Goal: Task Accomplishment & Management: Use online tool/utility

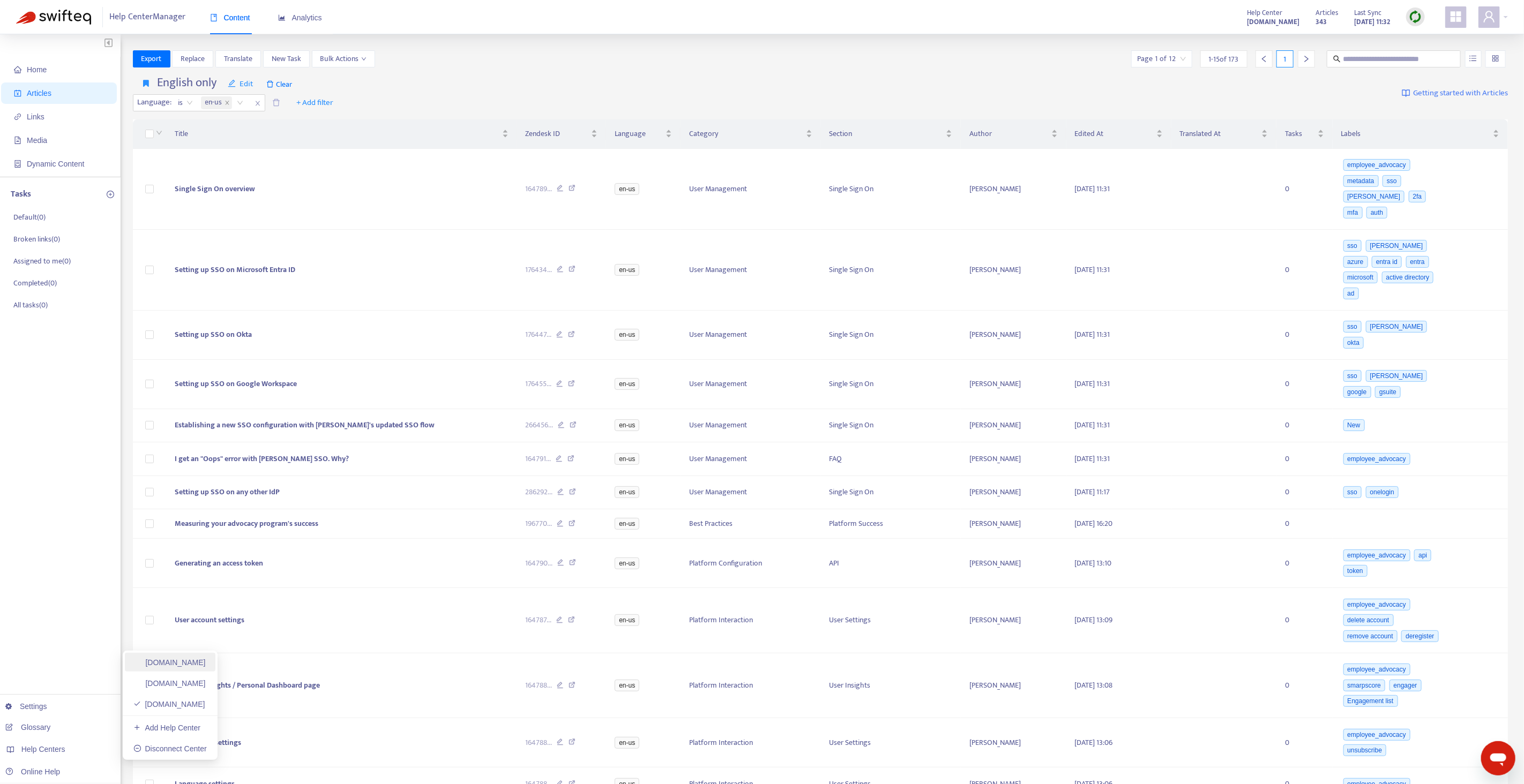
click at [167, 662] on link "[DOMAIN_NAME]" at bounding box center [170, 662] width 72 height 8
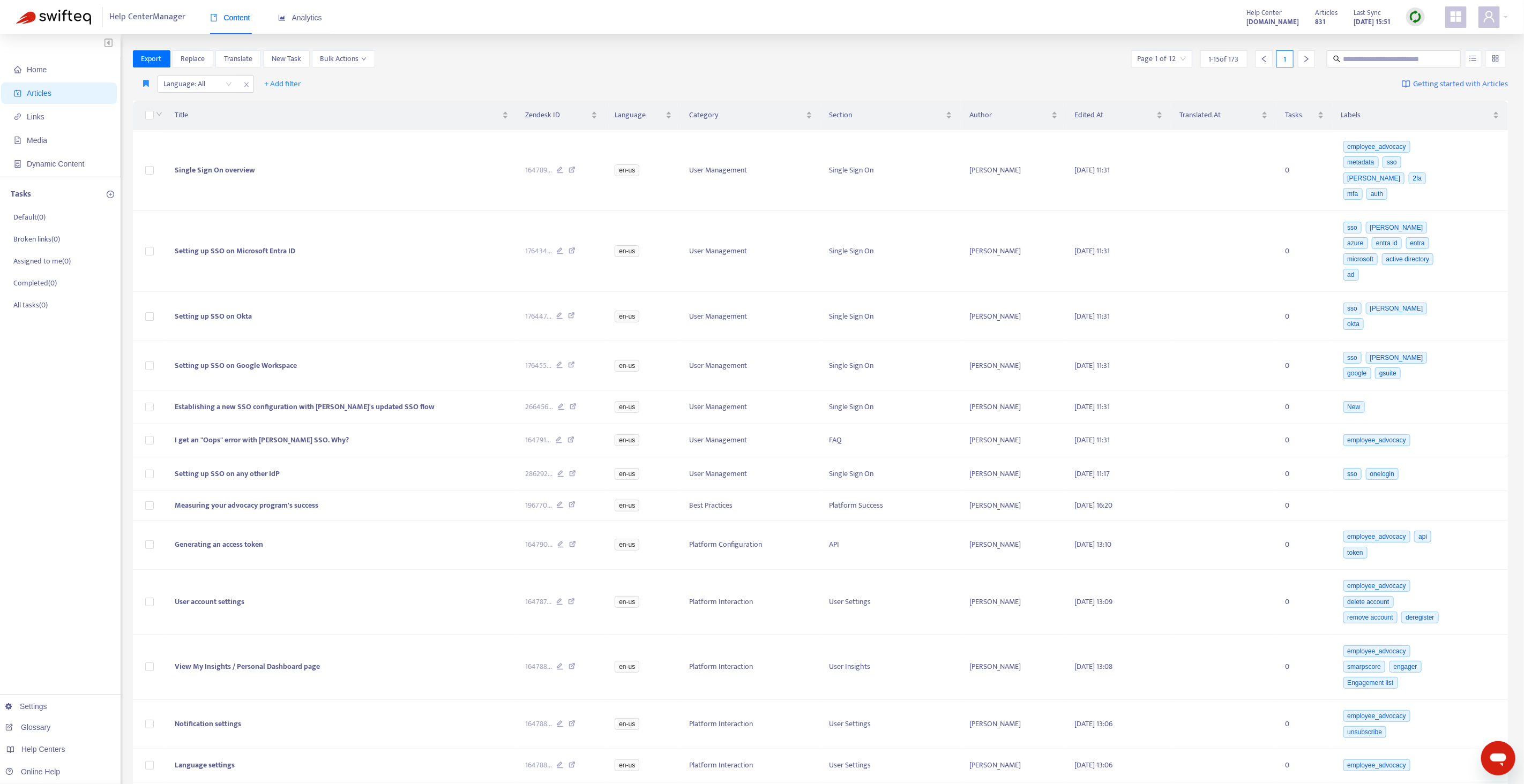
click at [1414, 10] on img at bounding box center [1415, 17] width 14 height 14
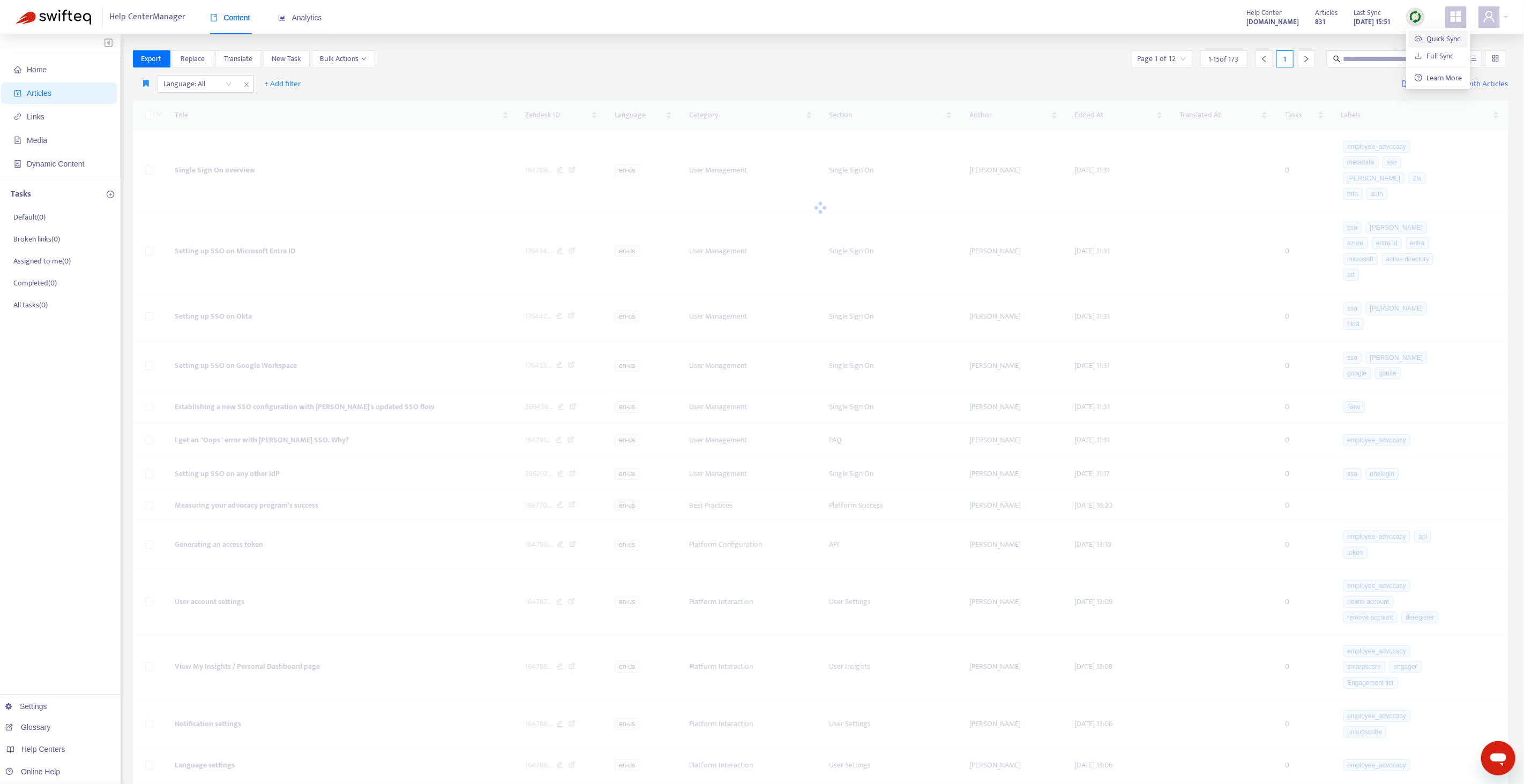
click at [1434, 35] on link "Quick Sync" at bounding box center [1437, 38] width 46 height 12
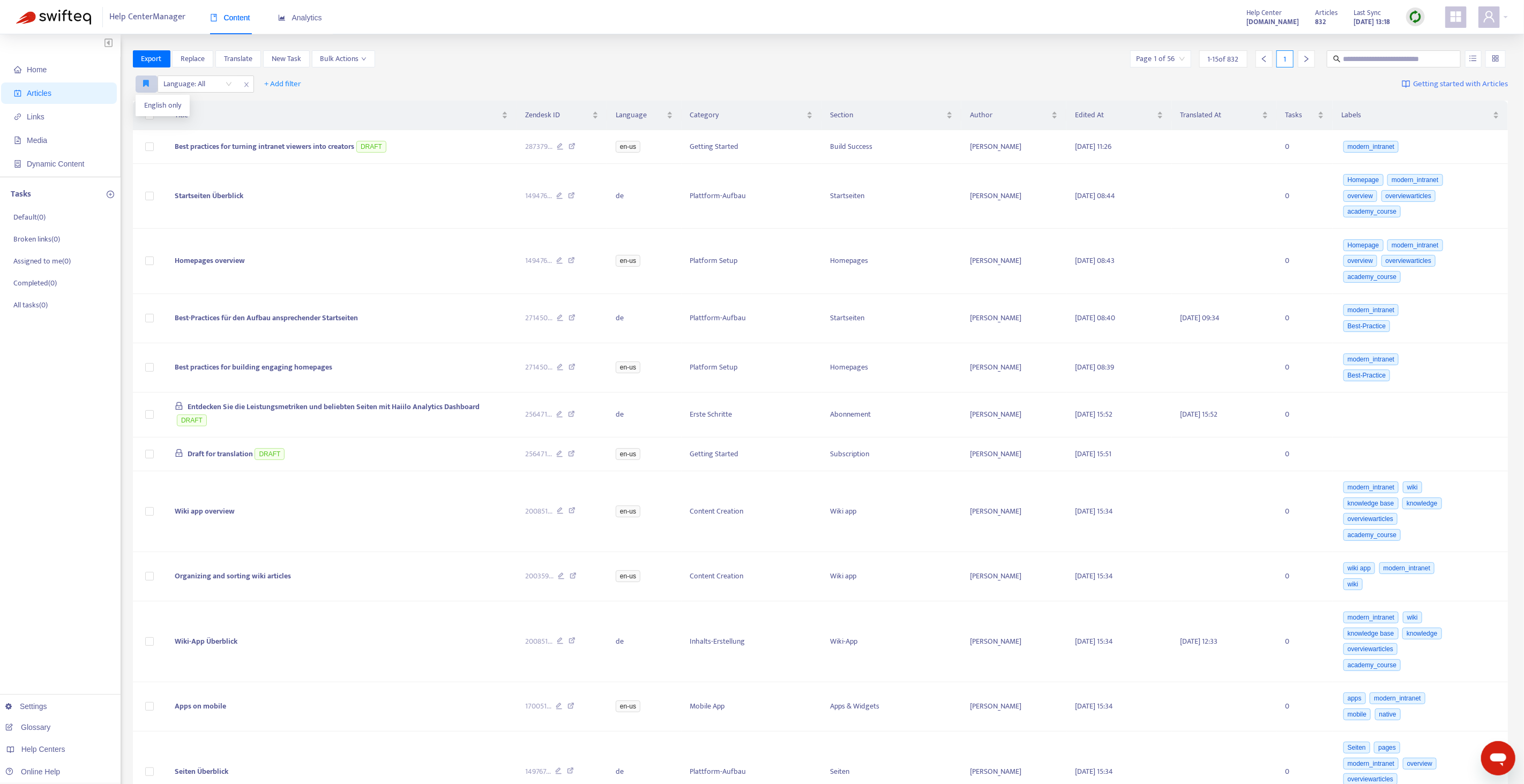
click at [146, 85] on icon "button" at bounding box center [147, 83] width 6 height 8
click at [160, 99] on li "English only" at bounding box center [163, 105] width 50 height 17
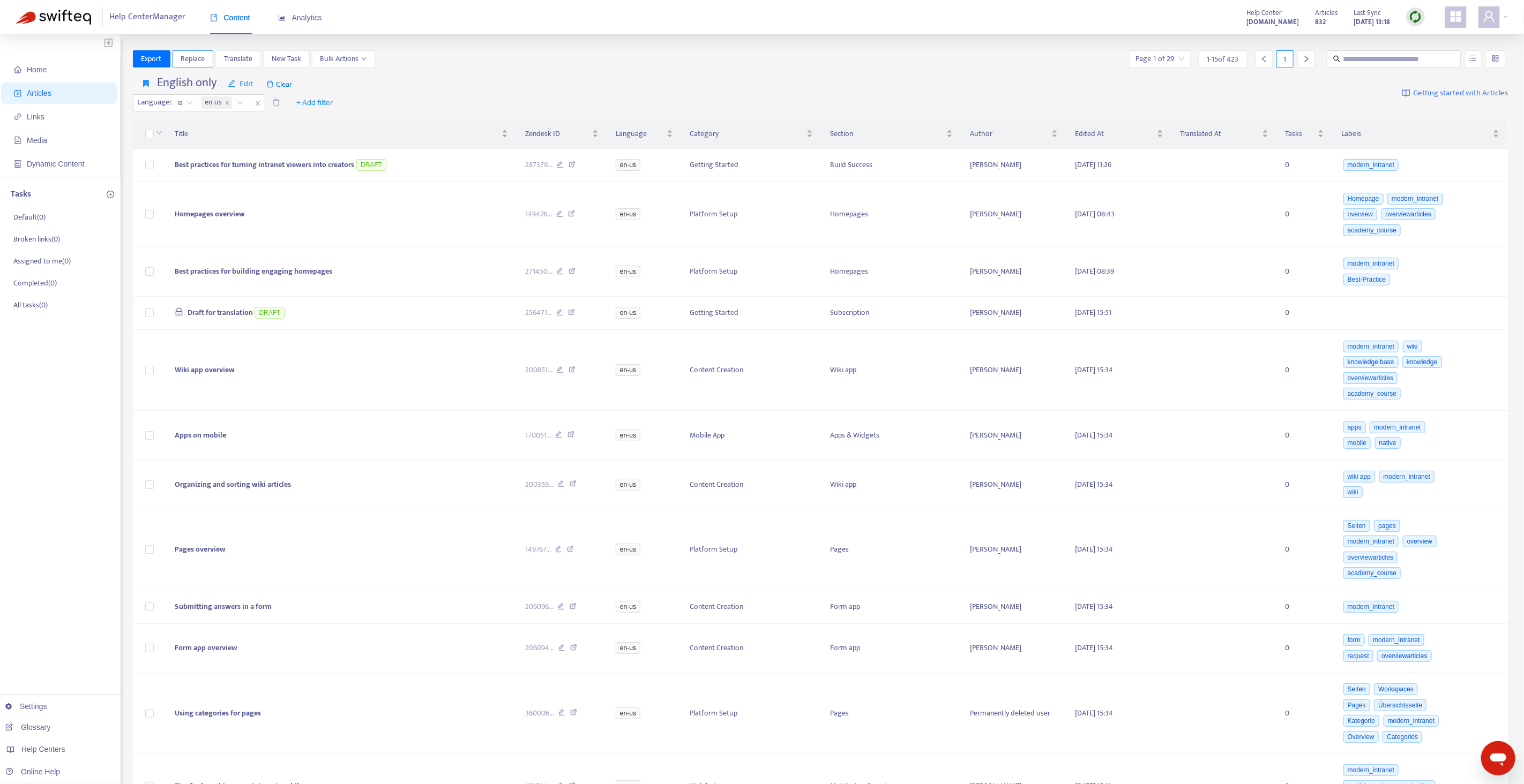
click at [206, 60] on button "Replace" at bounding box center [193, 59] width 41 height 17
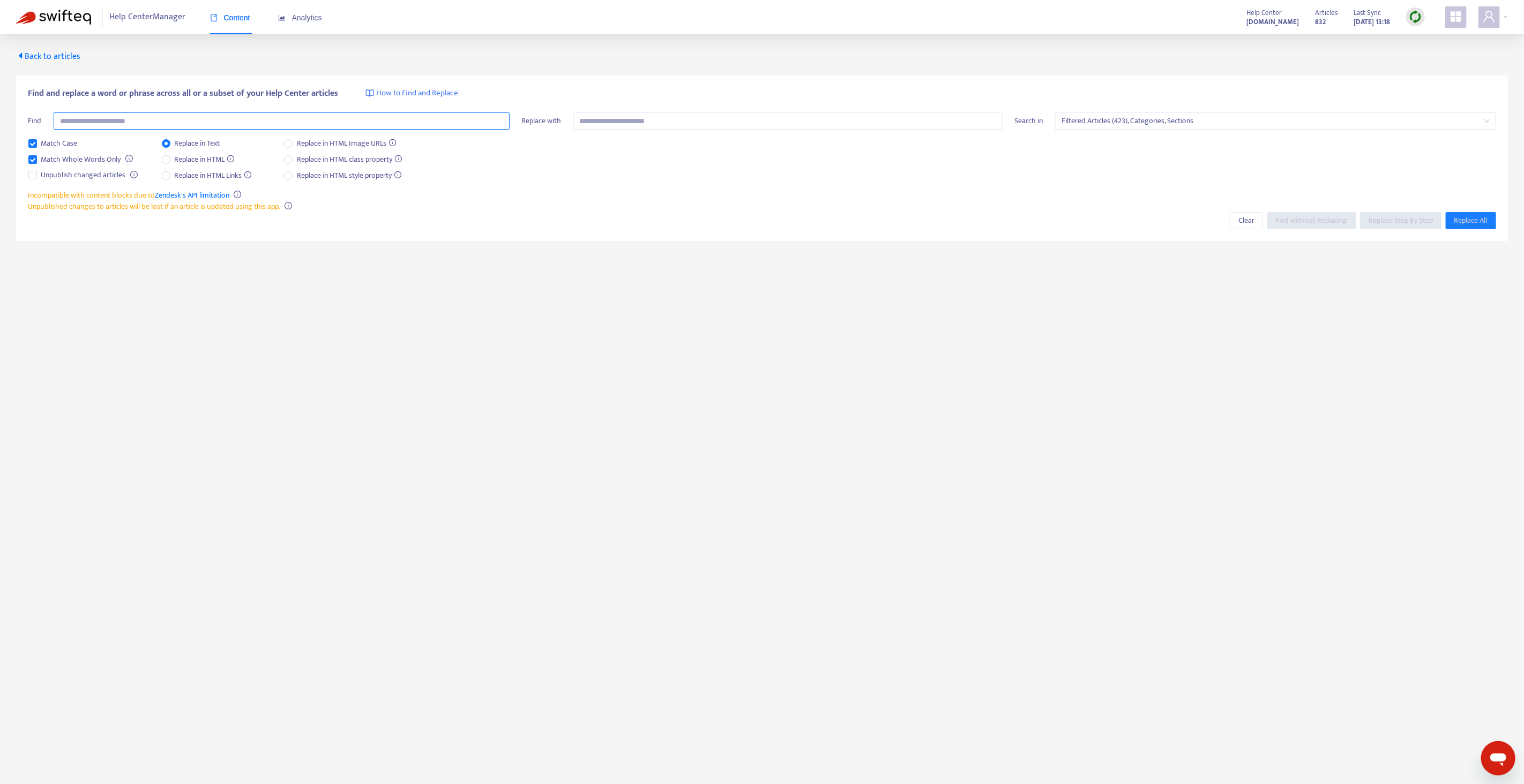
click at [180, 122] on input "text" at bounding box center [282, 121] width 456 height 17
click at [62, 138] on span "Match Case" at bounding box center [59, 144] width 45 height 12
click at [64, 158] on span "Match Whole Words Only" at bounding box center [80, 160] width 88 height 12
click at [1140, 119] on span "Filtered Articles (423), Categories, Sections" at bounding box center [1276, 121] width 428 height 16
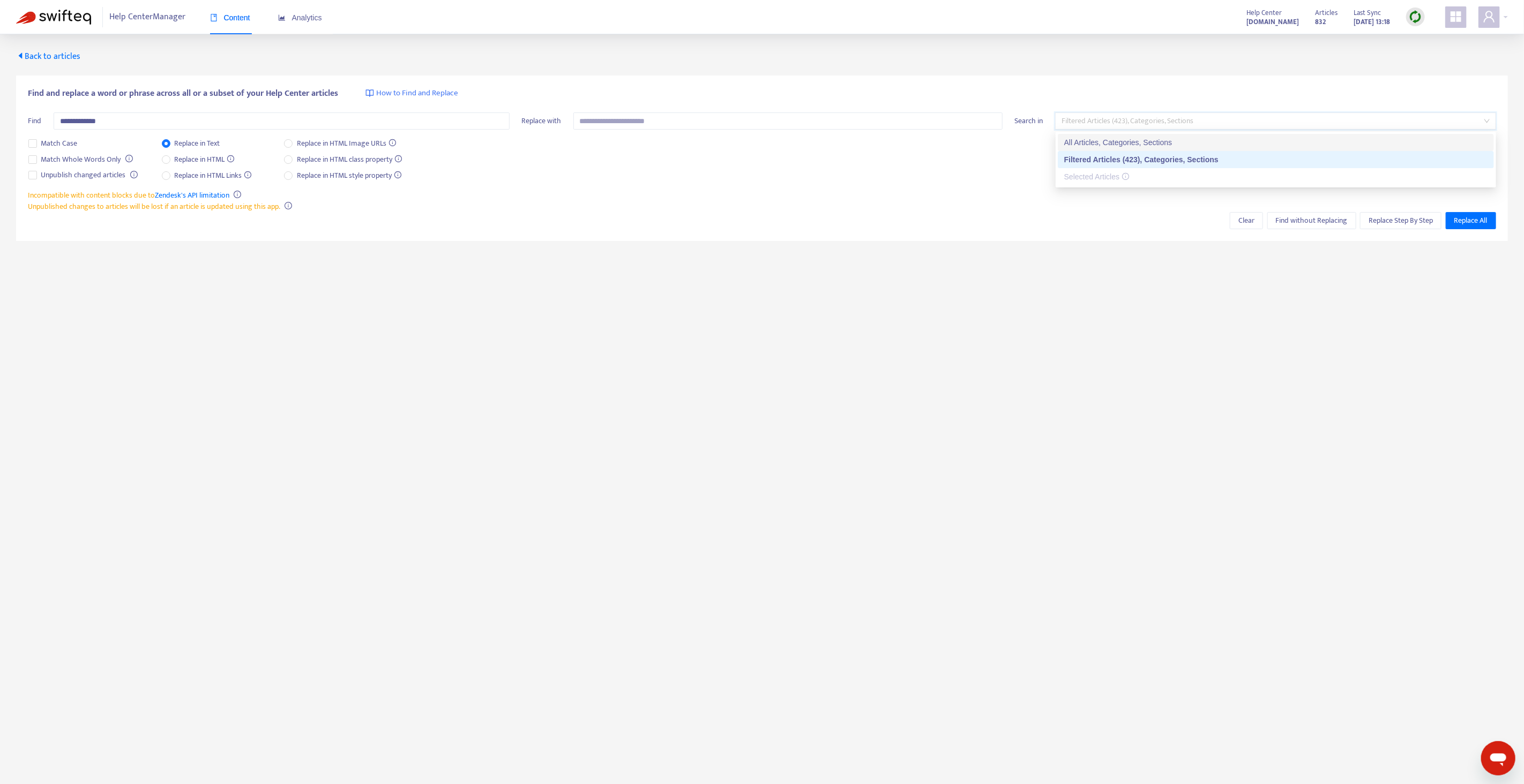
drag, startPoint x: 1138, startPoint y: 138, endPoint x: 1190, endPoint y: 171, distance: 61.6
click at [1138, 138] on div "All Articles, Categories, Sections" at bounding box center [1276, 142] width 424 height 12
click at [1299, 226] on button "Find without Replacing" at bounding box center [1312, 221] width 89 height 17
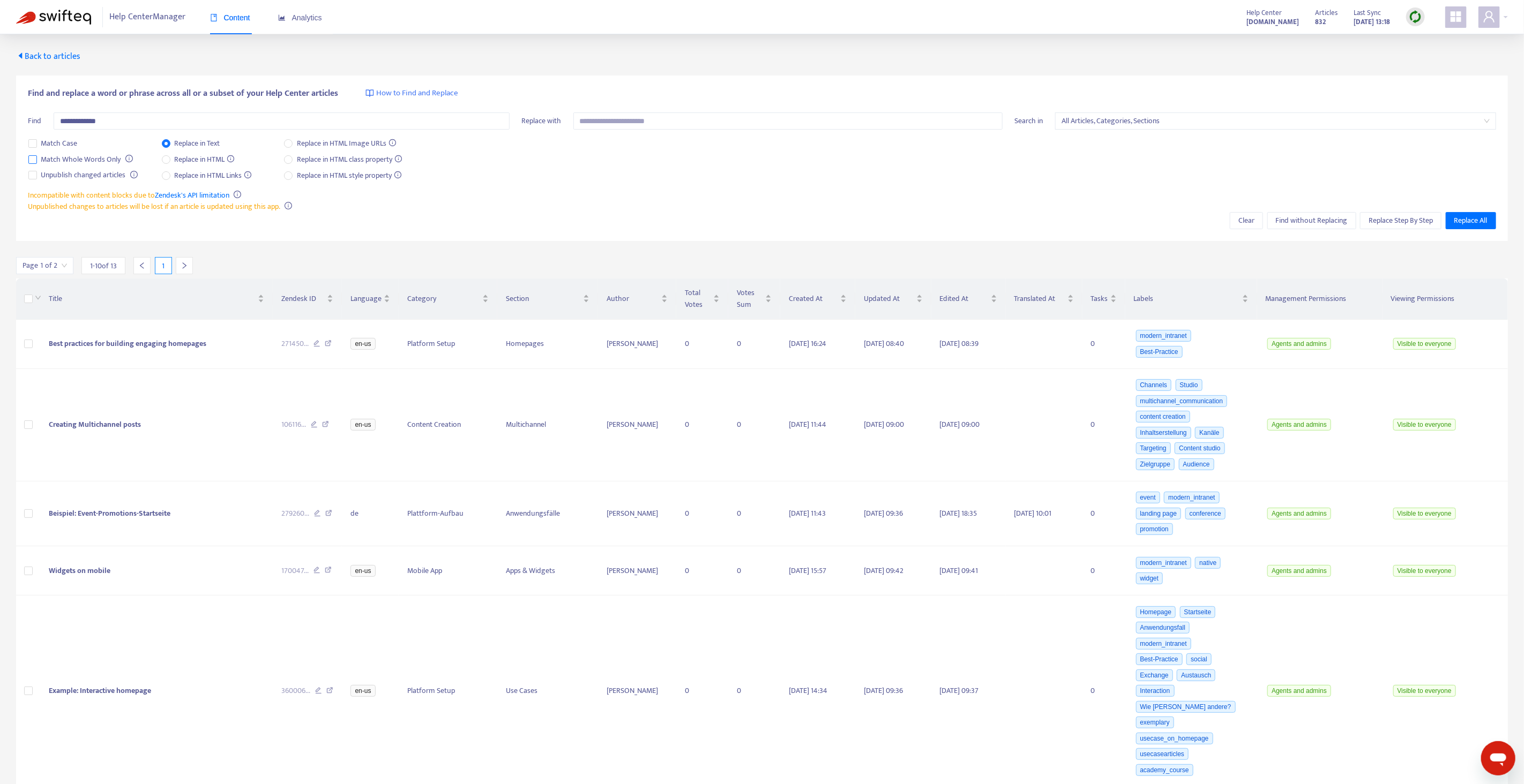
click at [102, 159] on span "Match Whole Words Only" at bounding box center [80, 160] width 88 height 12
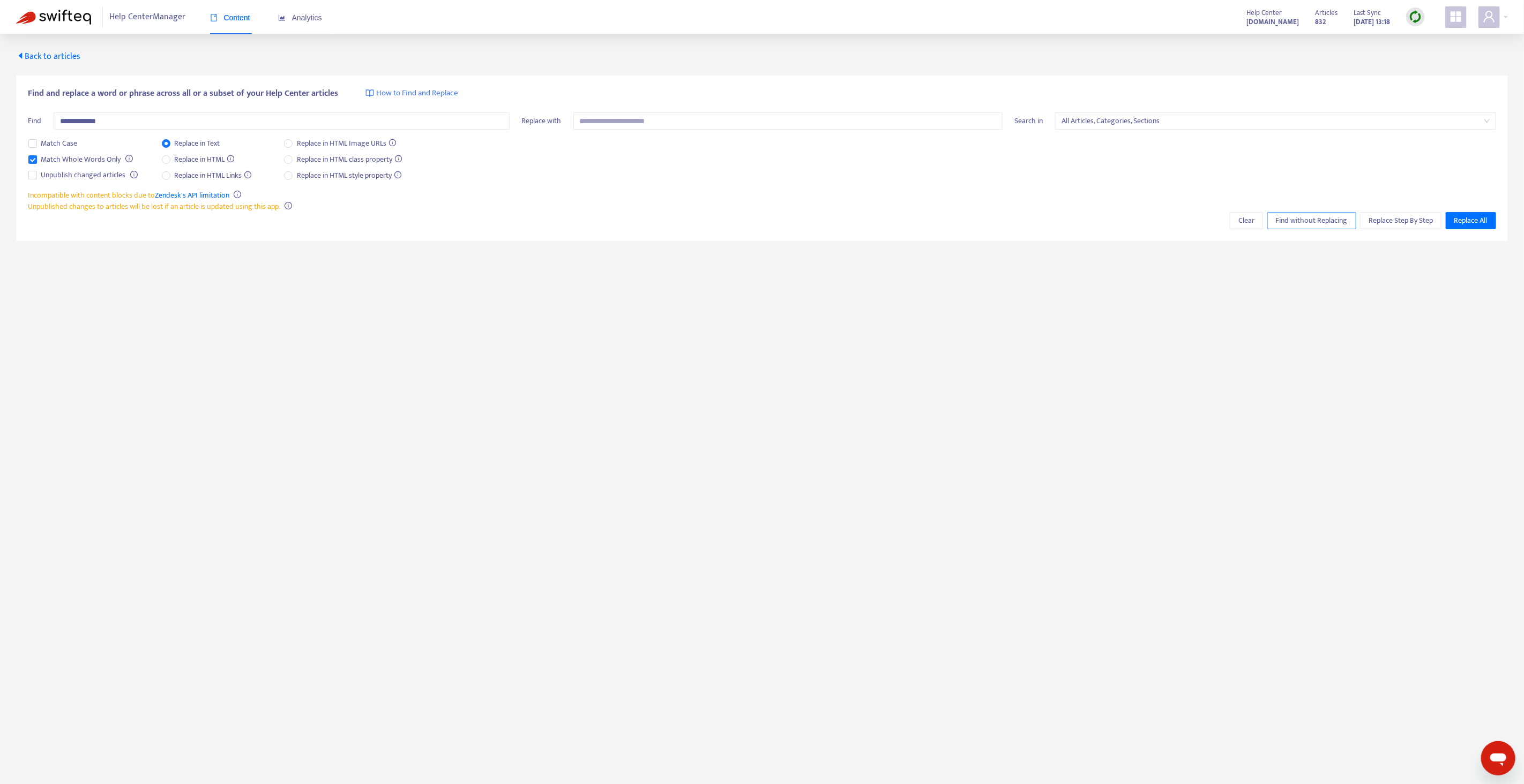
click at [1326, 225] on span "Find without Replacing" at bounding box center [1312, 221] width 72 height 12
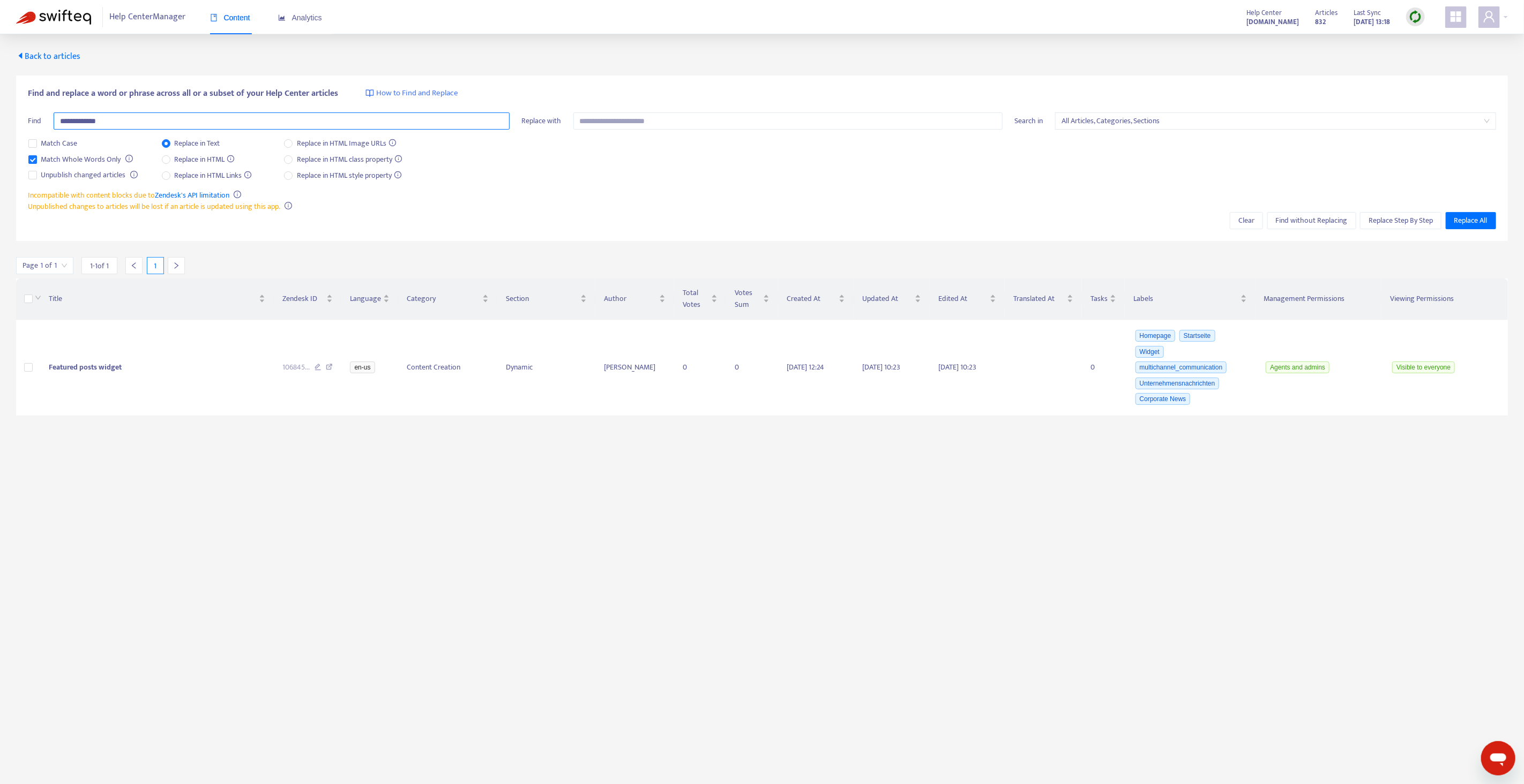
click at [134, 124] on input "**********" at bounding box center [282, 121] width 456 height 17
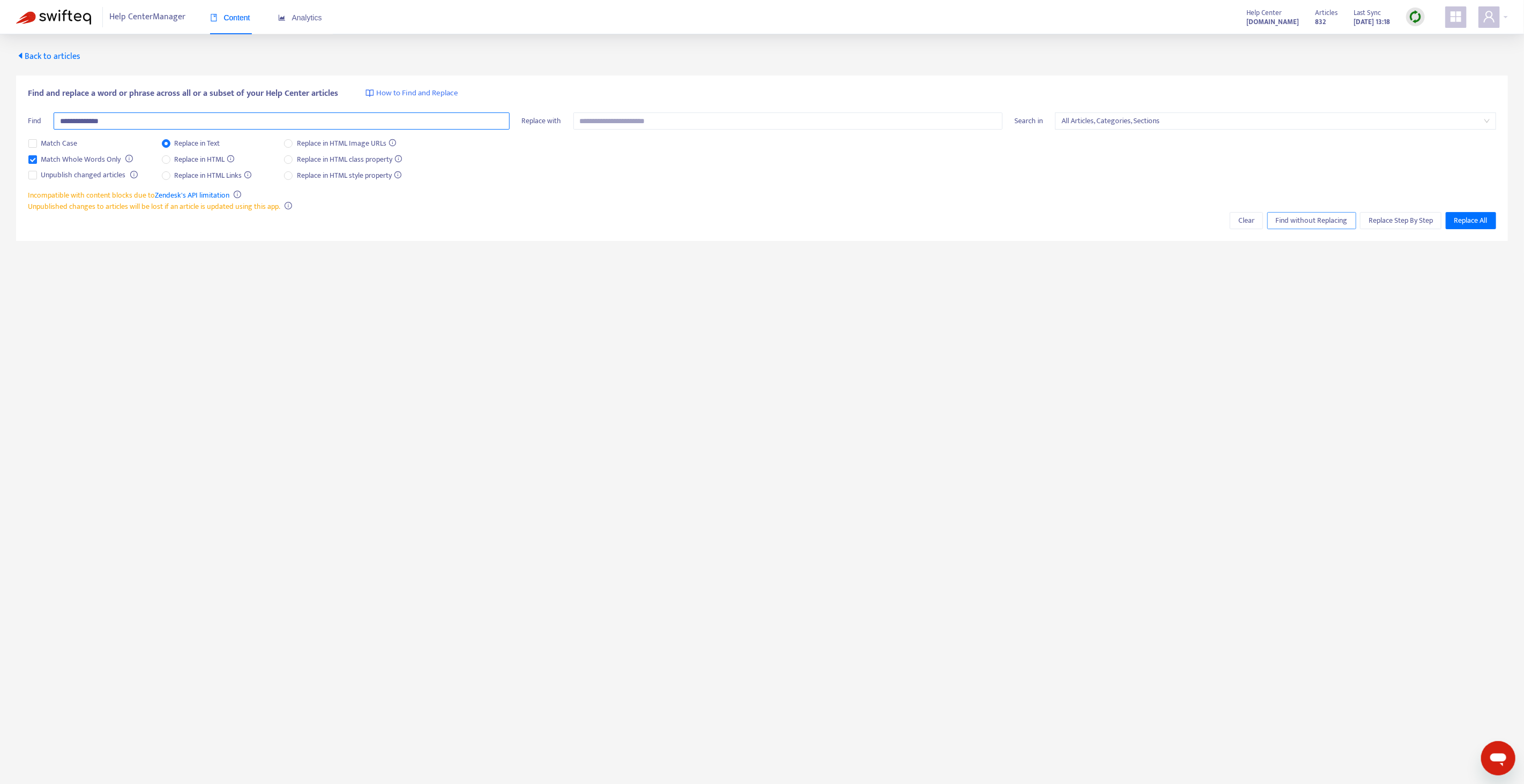
type input "**********"
click at [1296, 221] on span "Find without Replacing" at bounding box center [1312, 221] width 72 height 12
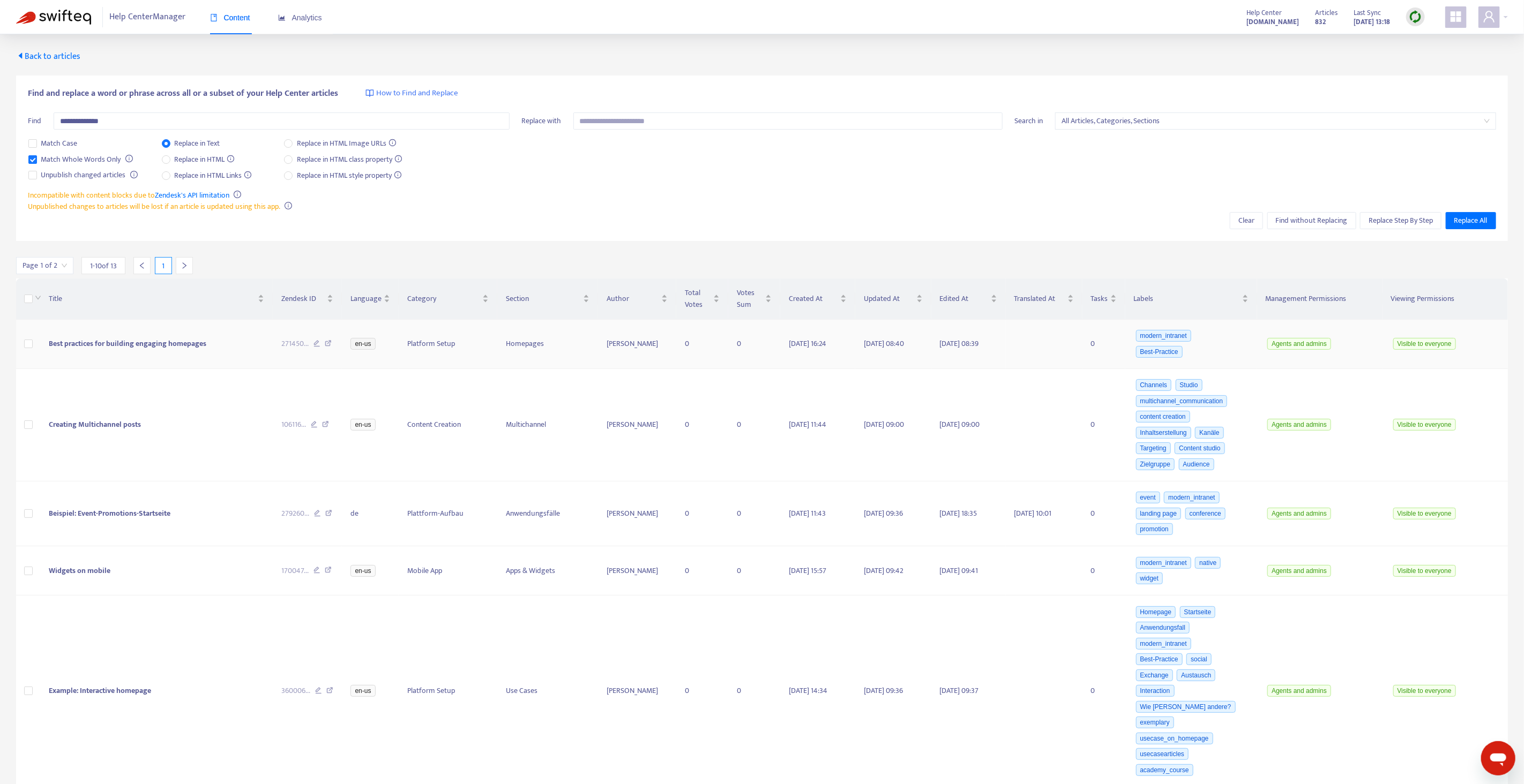
click at [214, 349] on td "Best practices for building engaging homepages" at bounding box center [156, 344] width 233 height 49
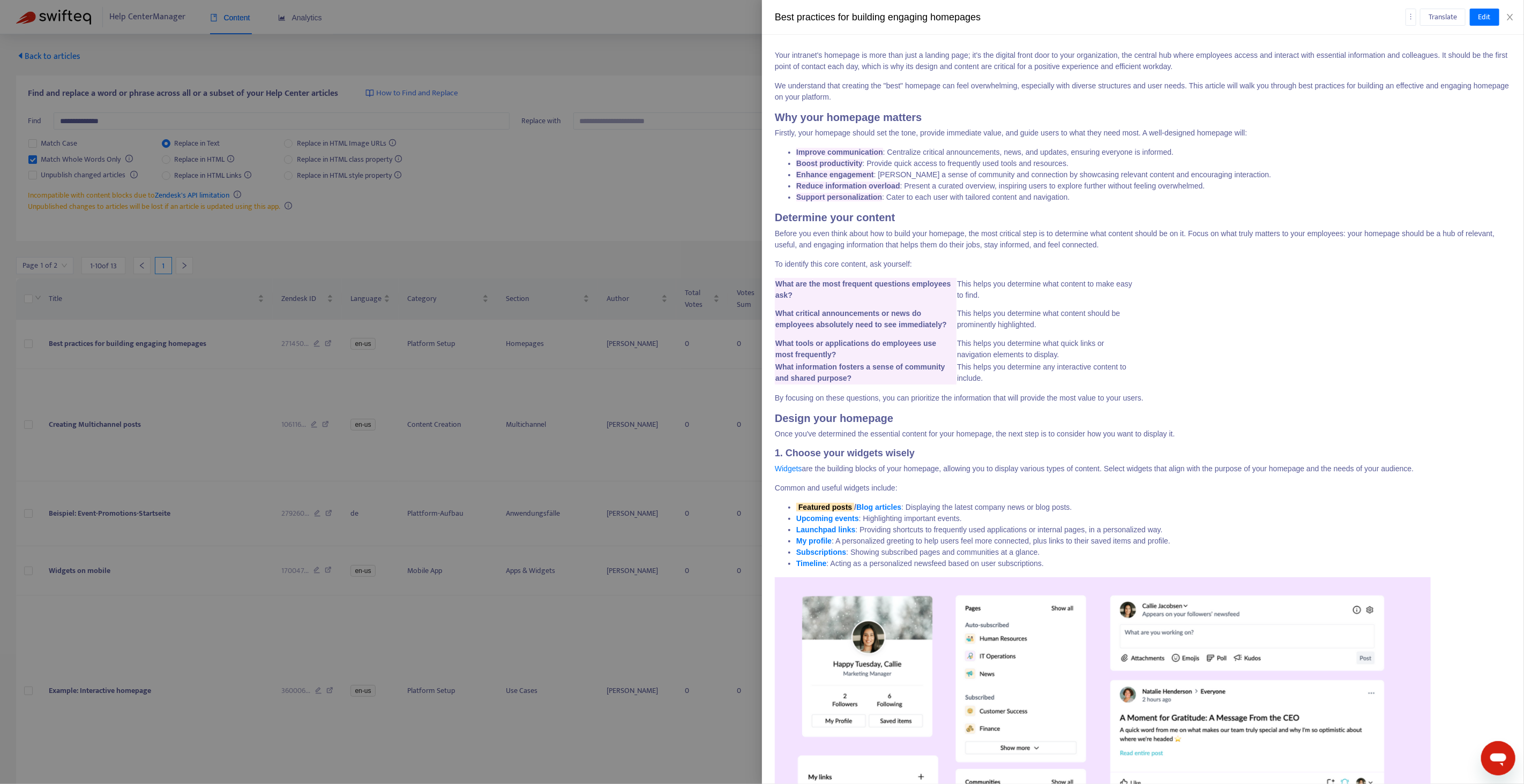
scroll to position [183, 0]
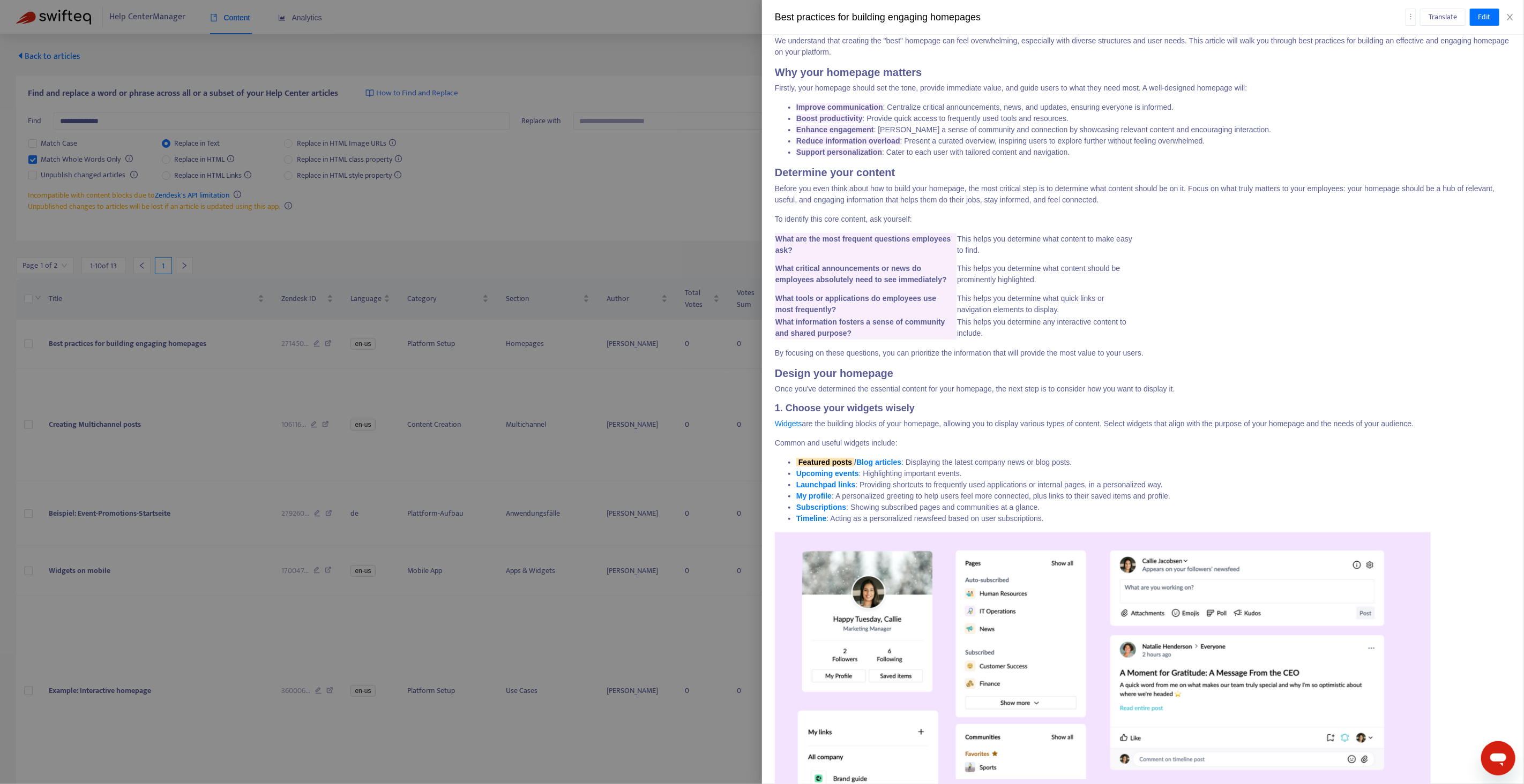
click at [179, 379] on div at bounding box center [762, 392] width 1524 height 784
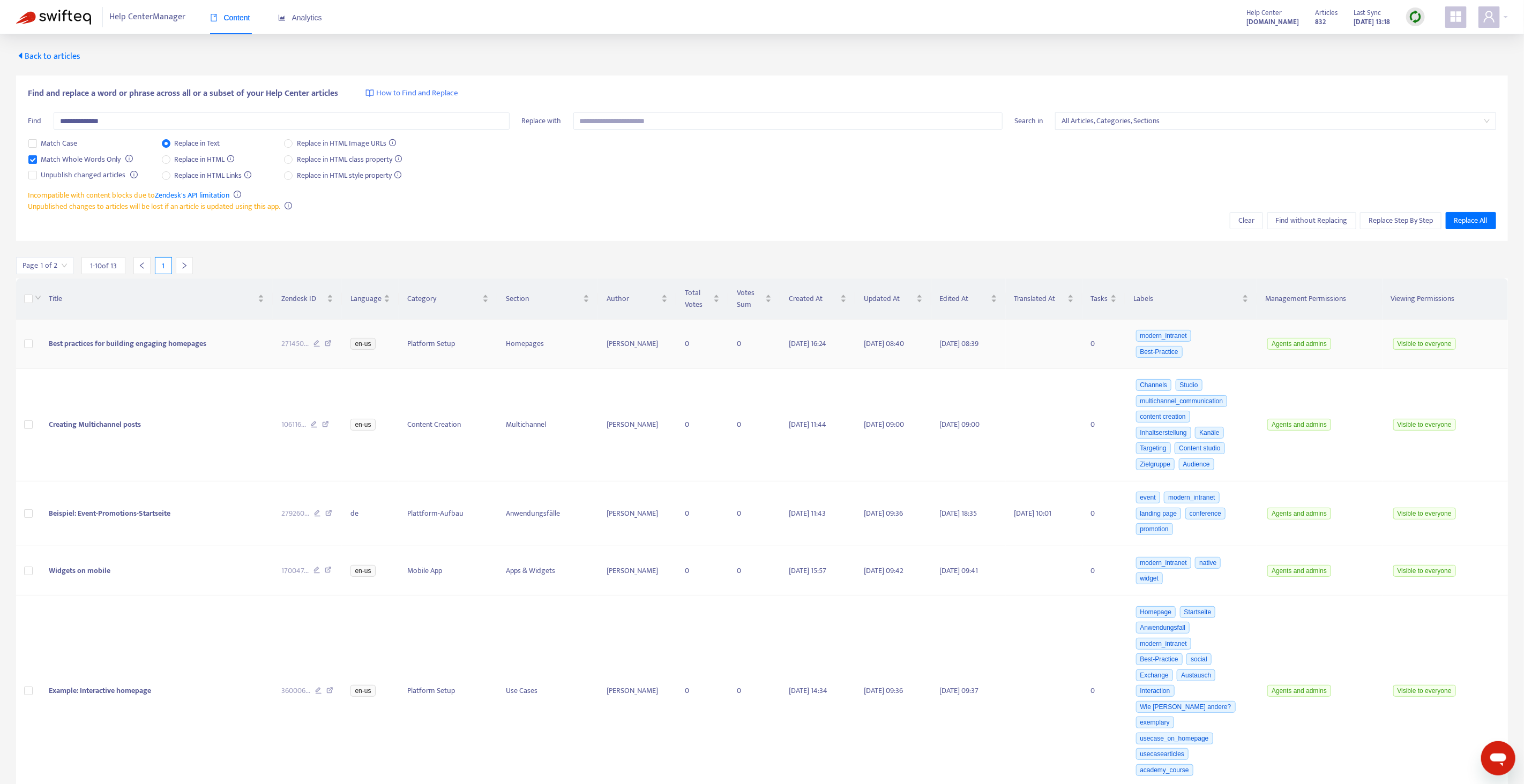
click at [329, 342] on icon at bounding box center [328, 345] width 7 height 9
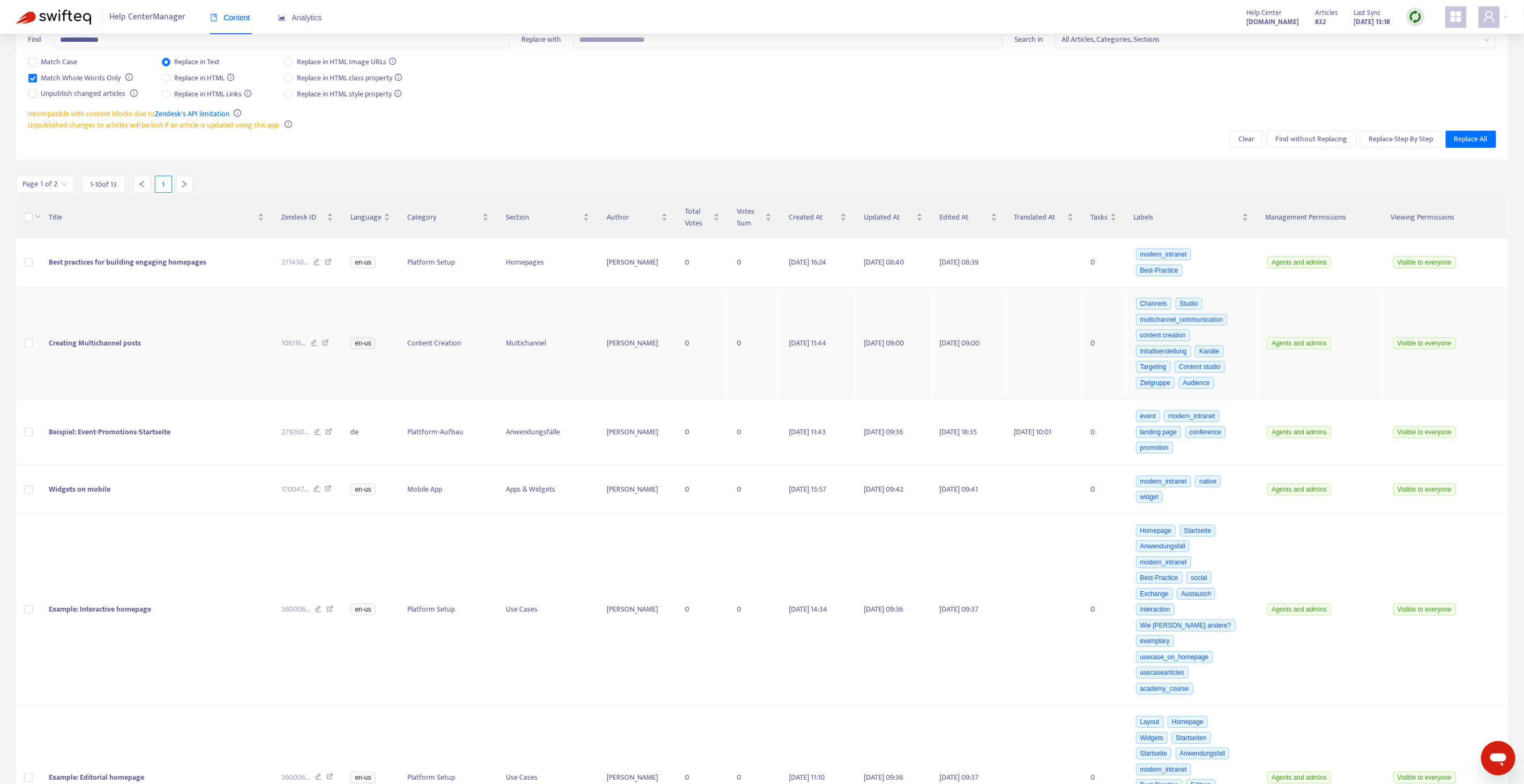
scroll to position [82, 0]
click at [330, 434] on icon at bounding box center [329, 433] width 7 height 9
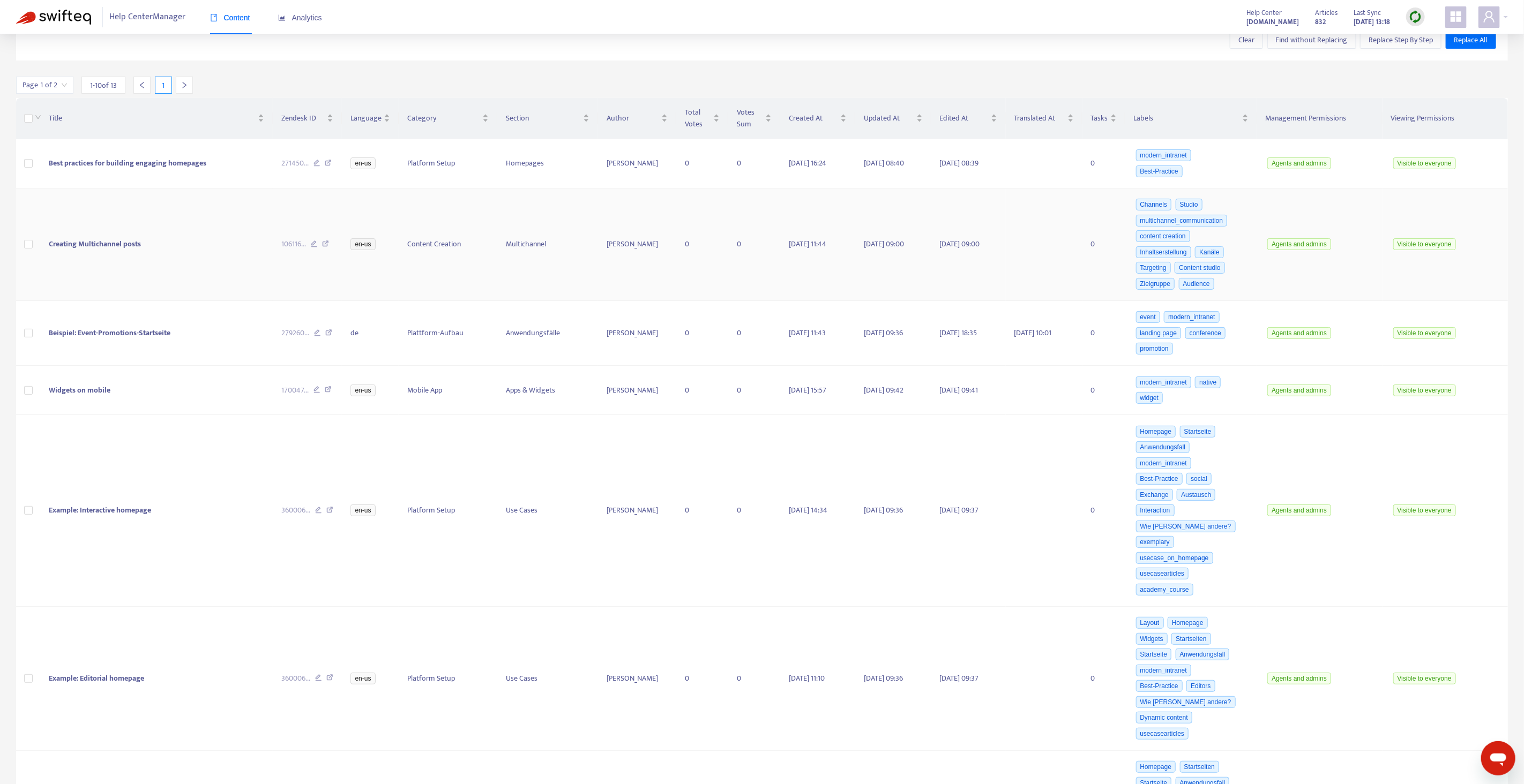
scroll to position [173, 0]
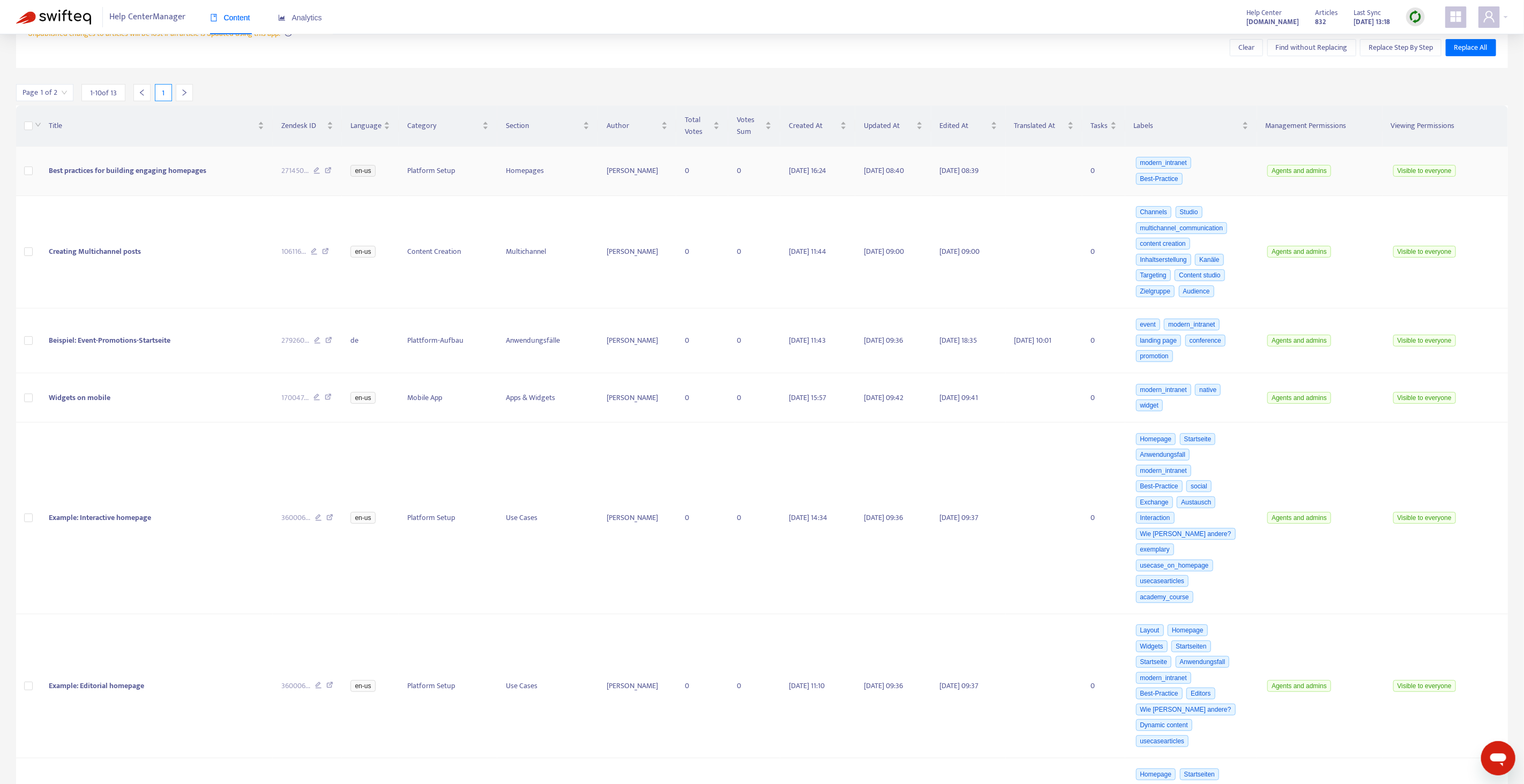
click at [327, 171] on icon at bounding box center [328, 172] width 7 height 9
click at [328, 252] on icon at bounding box center [325, 252] width 7 height 9
click at [329, 344] on icon at bounding box center [329, 342] width 7 height 9
click at [329, 400] on icon at bounding box center [328, 399] width 7 height 9
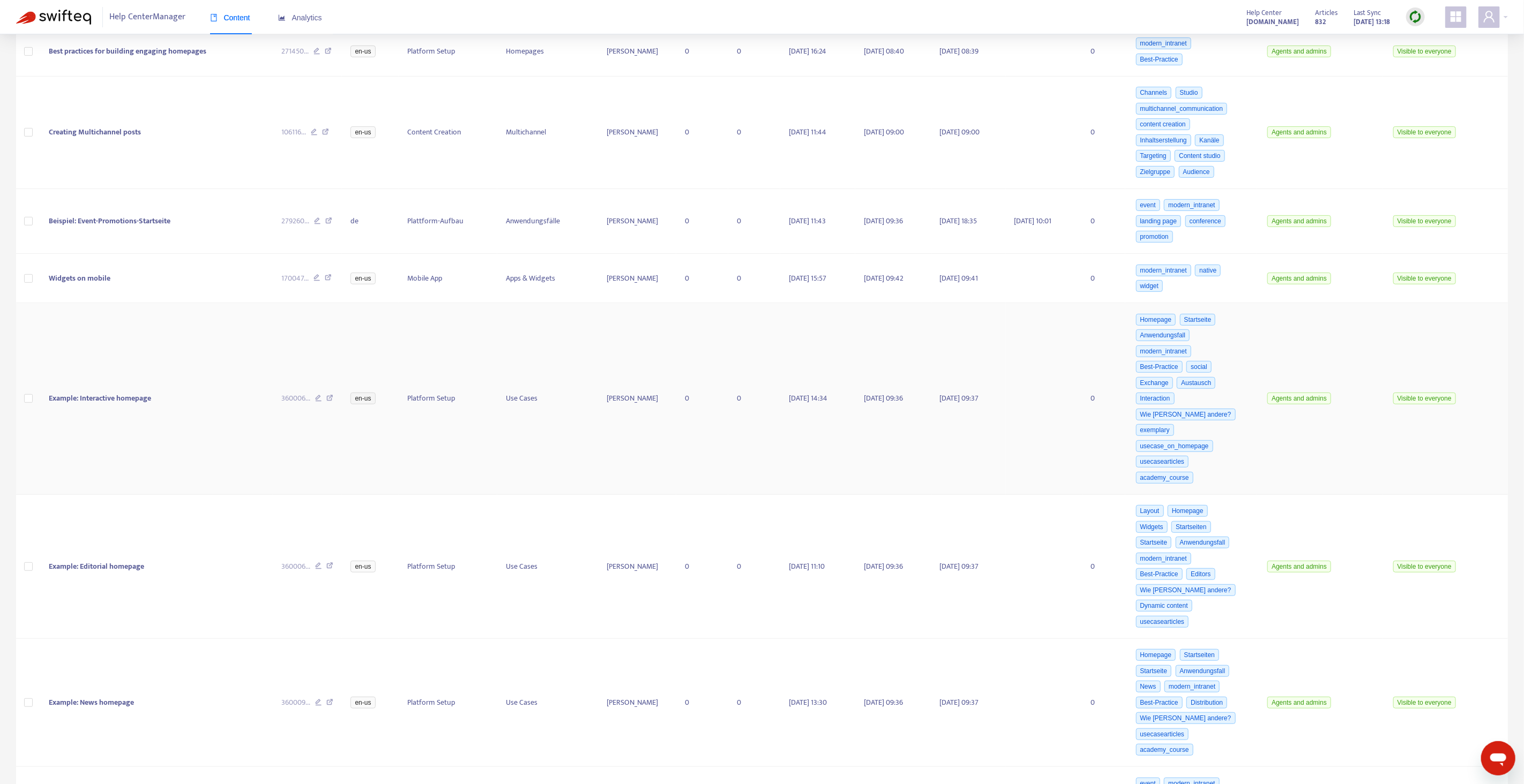
scroll to position [296, 0]
click at [333, 396] on icon at bounding box center [330, 396] width 7 height 9
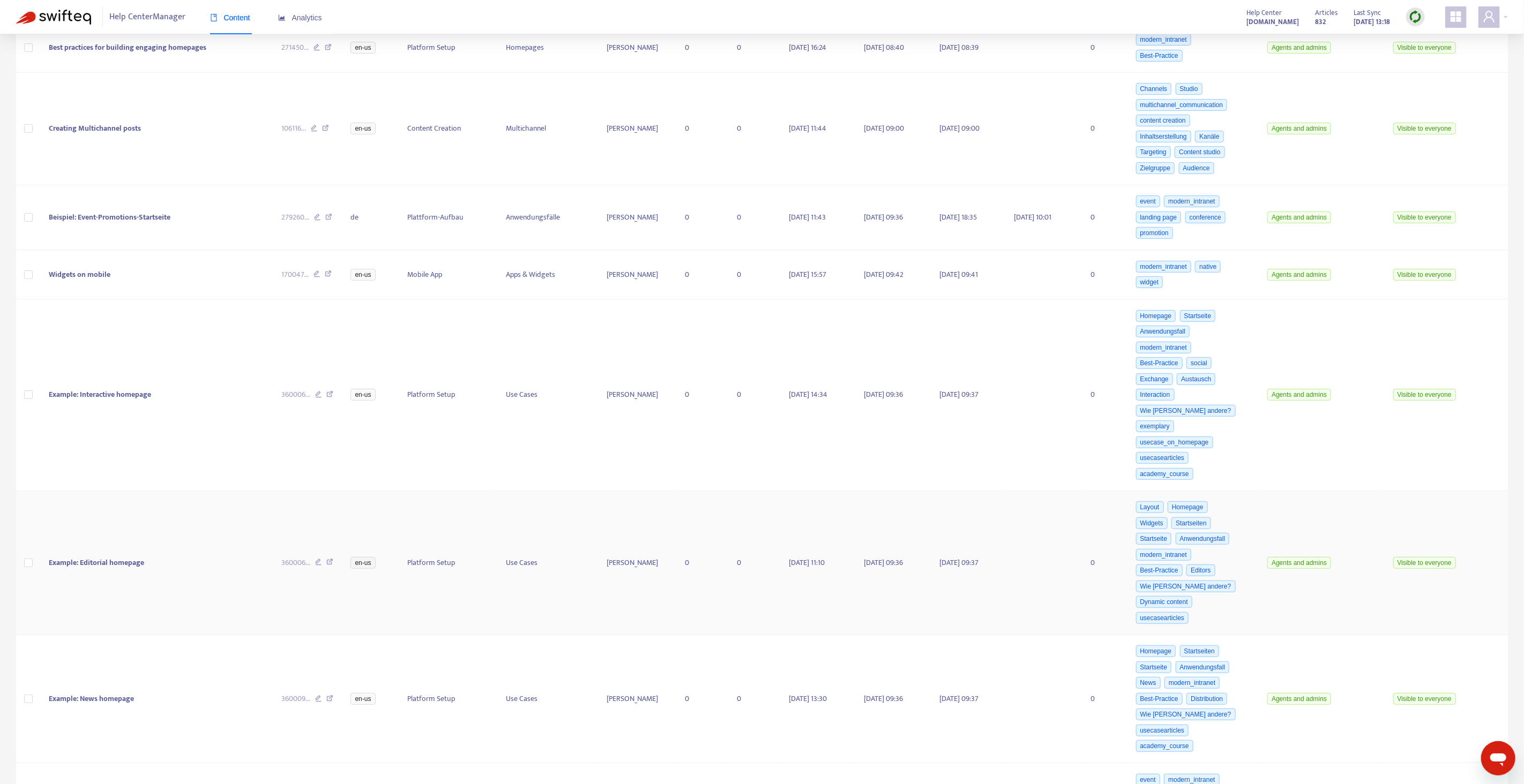
click at [330, 566] on icon at bounding box center [330, 563] width 7 height 9
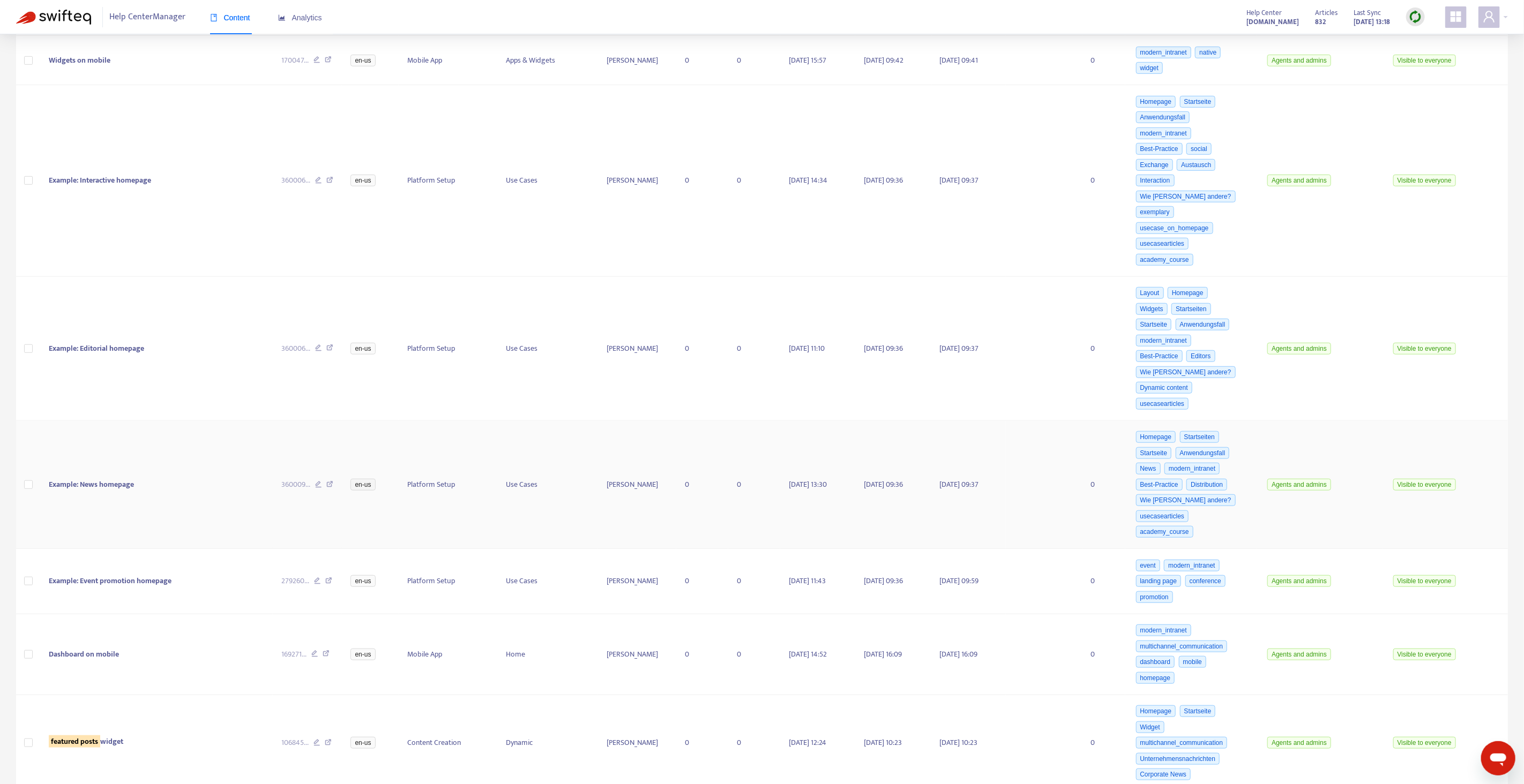
scroll to position [528, 0]
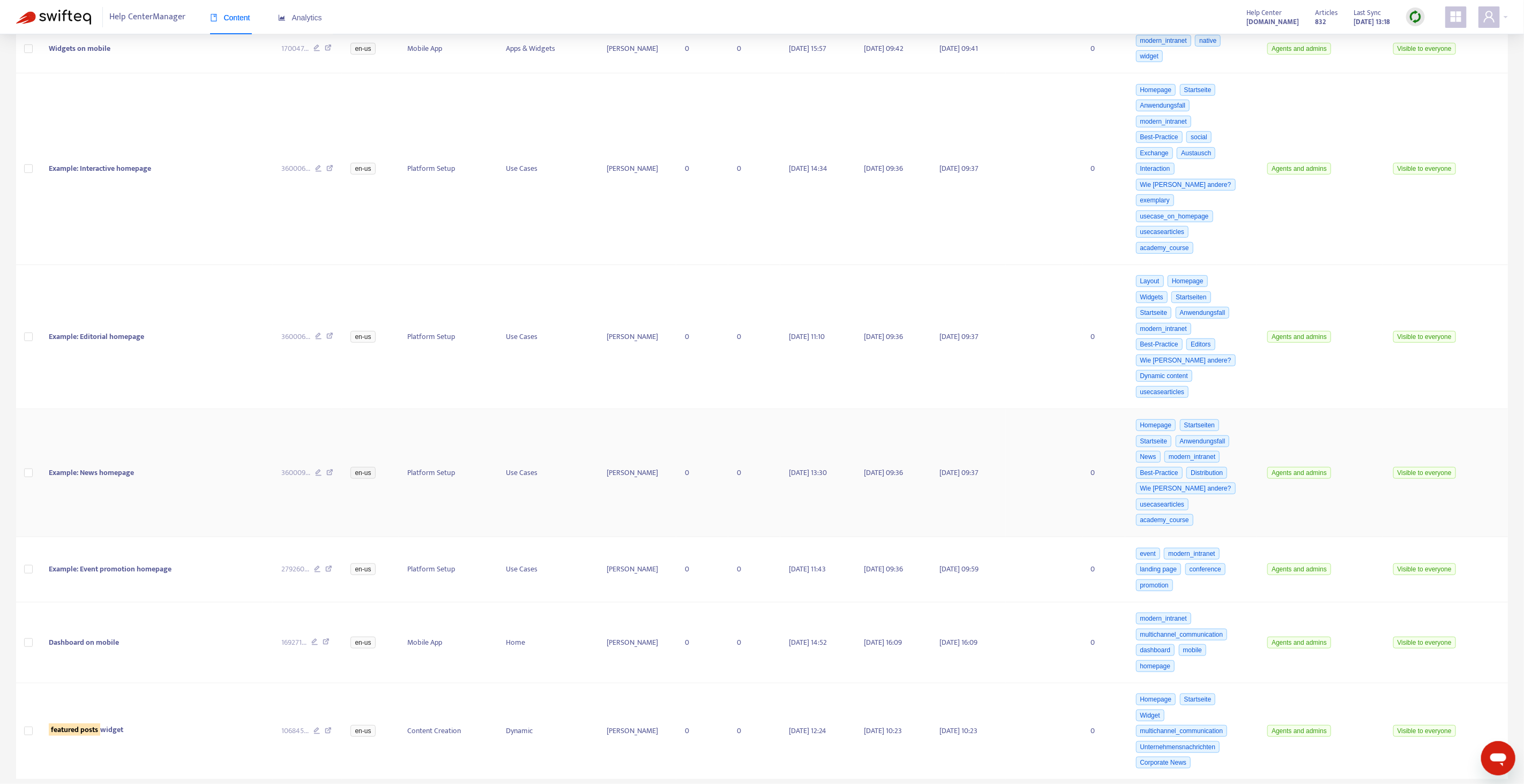
click at [333, 471] on icon at bounding box center [330, 474] width 7 height 9
click at [332, 471] on icon at bounding box center [330, 474] width 7 height 9
click at [328, 643] on icon at bounding box center [326, 643] width 7 height 9
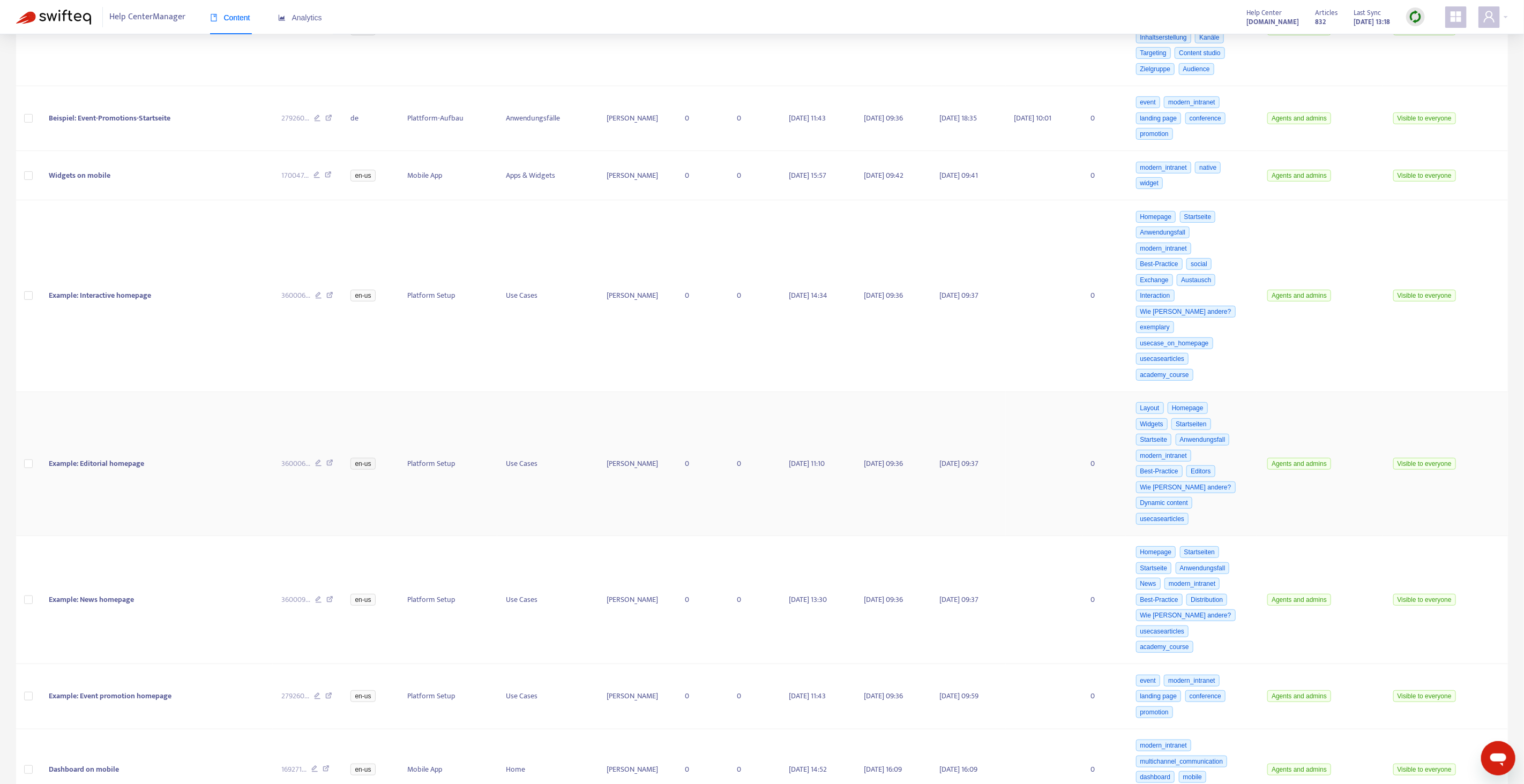
scroll to position [0, 0]
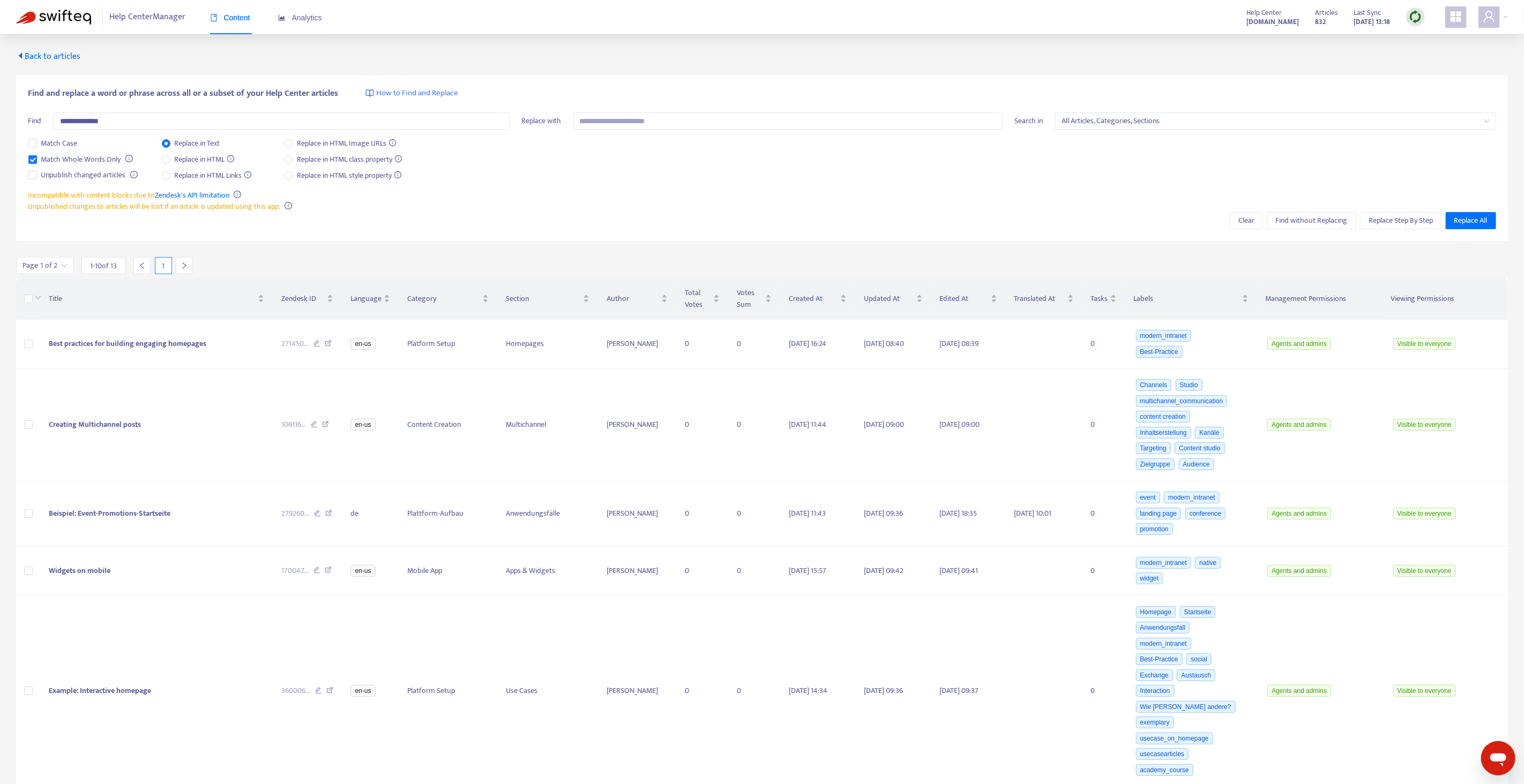
click at [191, 261] on div at bounding box center [184, 265] width 17 height 17
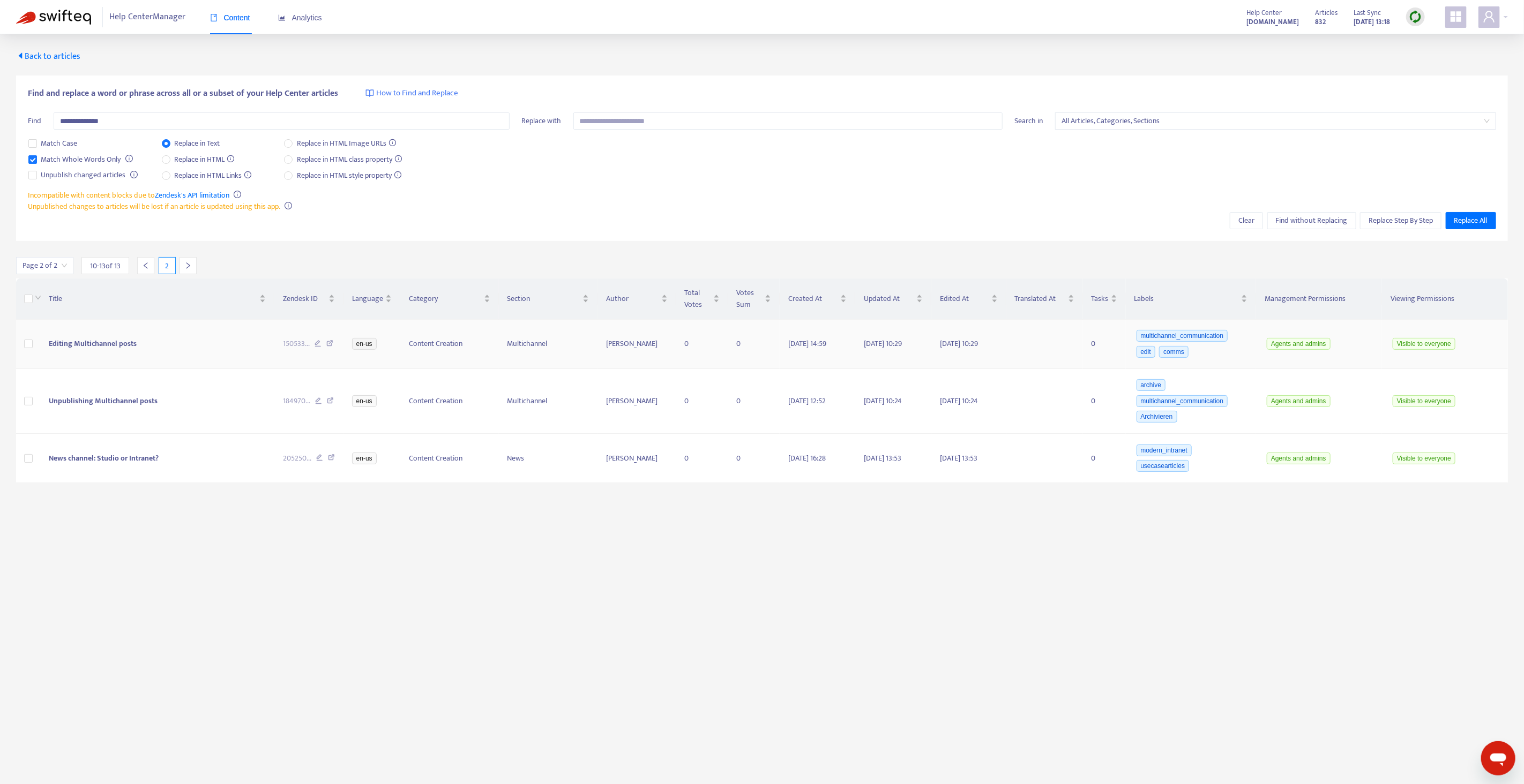
click at [332, 346] on icon at bounding box center [330, 345] width 7 height 9
click at [332, 401] on icon at bounding box center [331, 402] width 7 height 9
click at [330, 461] on icon at bounding box center [331, 459] width 7 height 9
click at [54, 52] on span "Back to articles" at bounding box center [48, 56] width 64 height 14
